Goal: Download file/media

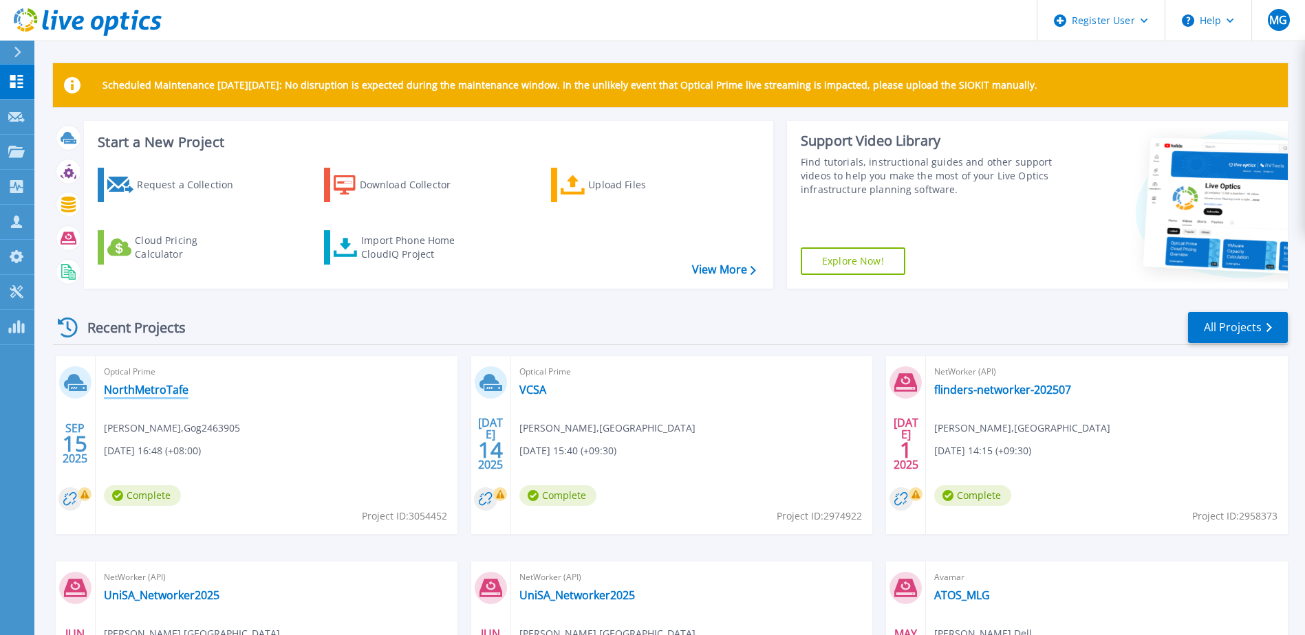
click at [178, 391] on link "NorthMetroTafe" at bounding box center [146, 390] width 85 height 14
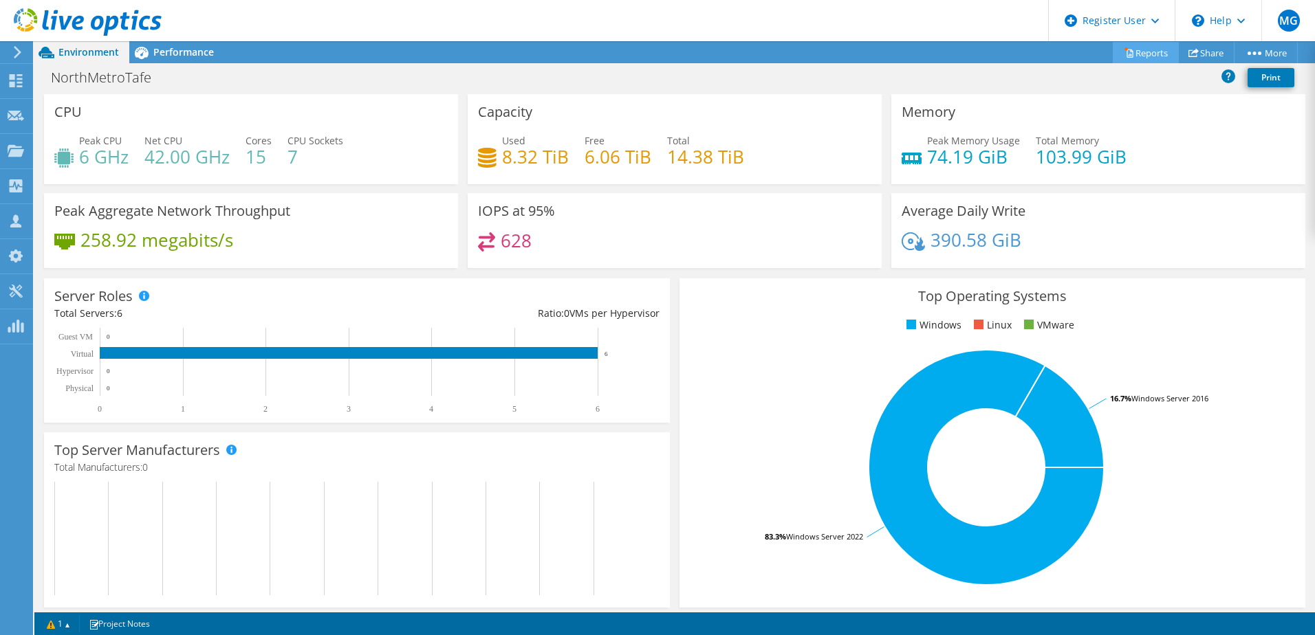
click at [1133, 54] on link "Reports" at bounding box center [1146, 52] width 66 height 21
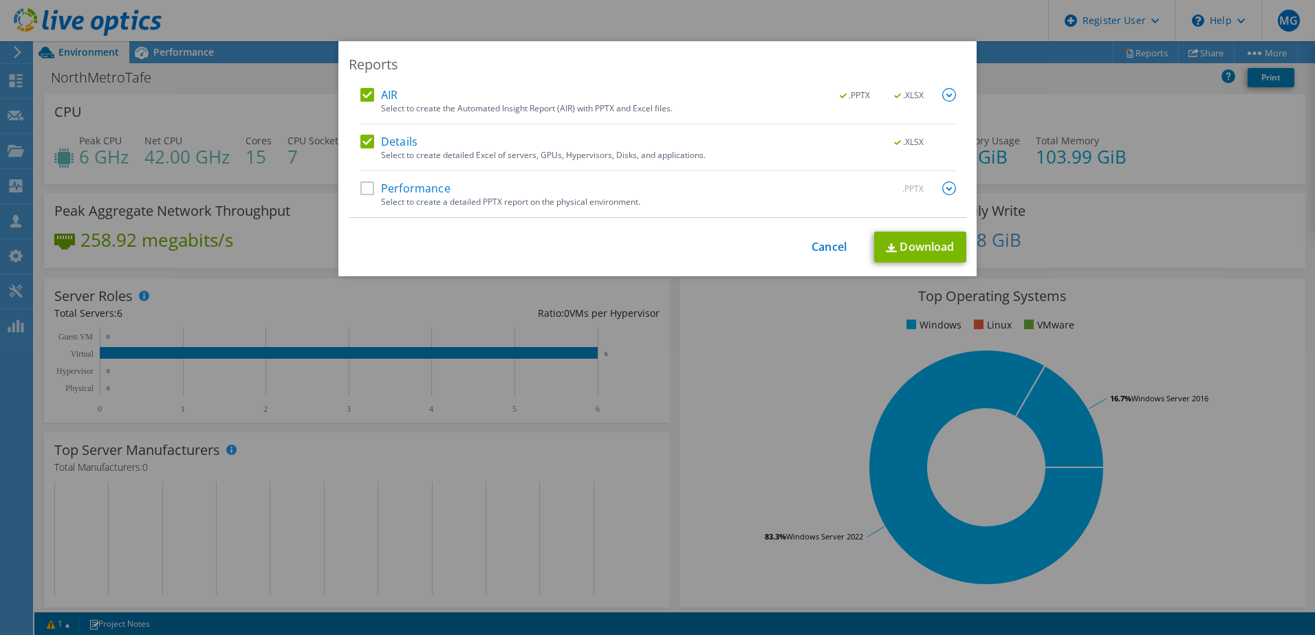
click at [372, 80] on div "Reports AIR .PPTX .XLSX Select to create the Automated Insight Report (AIR) wit…" at bounding box center [657, 158] width 638 height 235
click at [364, 95] on label "AIR" at bounding box center [378, 95] width 37 height 14
click at [0, 0] on input "AIR" at bounding box center [0, 0] width 0 height 0
click at [923, 254] on link "Download" at bounding box center [920, 247] width 92 height 31
click at [823, 243] on link "Cancel" at bounding box center [828, 247] width 35 height 13
